Goal: Task Accomplishment & Management: Manage account settings

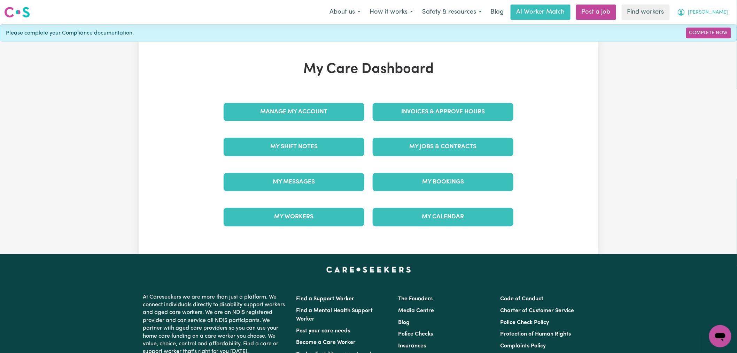
click at [728, 13] on span "[PERSON_NAME]" at bounding box center [709, 13] width 40 height 8
click at [721, 10] on span "[PERSON_NAME]" at bounding box center [709, 13] width 40 height 8
click at [719, 15] on span "[PERSON_NAME]" at bounding box center [709, 13] width 40 height 8
click at [707, 43] on link "Logout" at bounding box center [705, 39] width 55 height 13
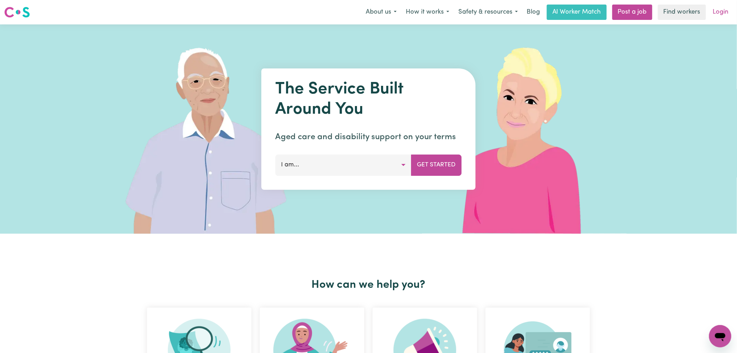
click at [715, 11] on link "Login" at bounding box center [721, 12] width 24 height 15
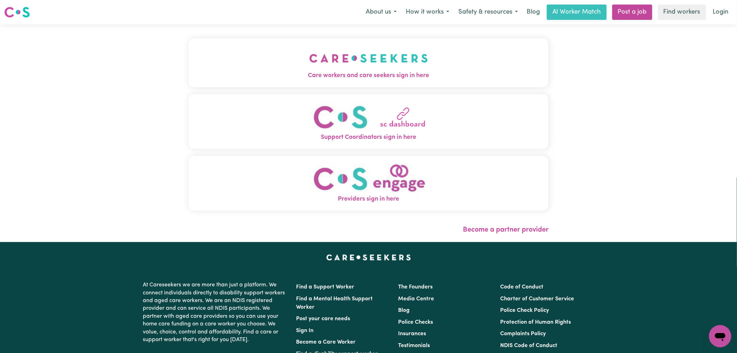
click at [275, 72] on span "Care workers and care seekers sign in here" at bounding box center [369, 75] width 360 height 9
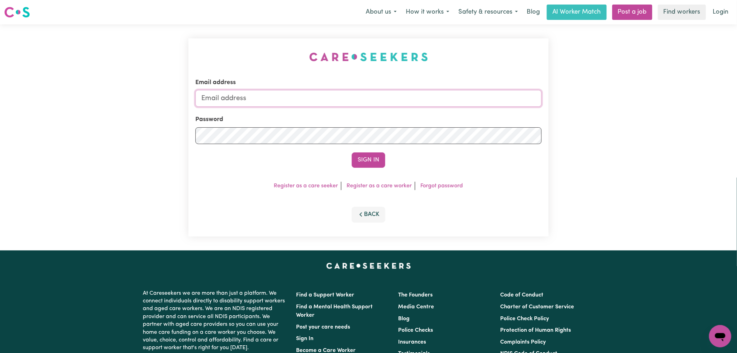
type input "[PERSON_NAME][EMAIL_ADDRESS][DOMAIN_NAME]"
click at [367, 161] on button "Sign In" at bounding box center [368, 159] width 33 height 15
